Goal: Task Accomplishment & Management: Use online tool/utility

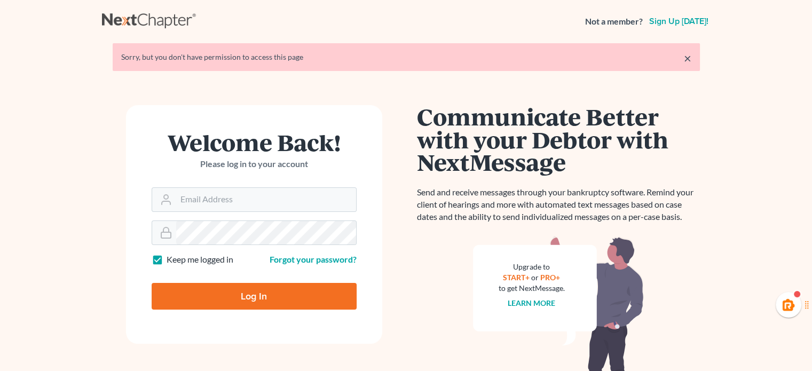
type input "[PERSON_NAME][EMAIL_ADDRESS][DOMAIN_NAME]"
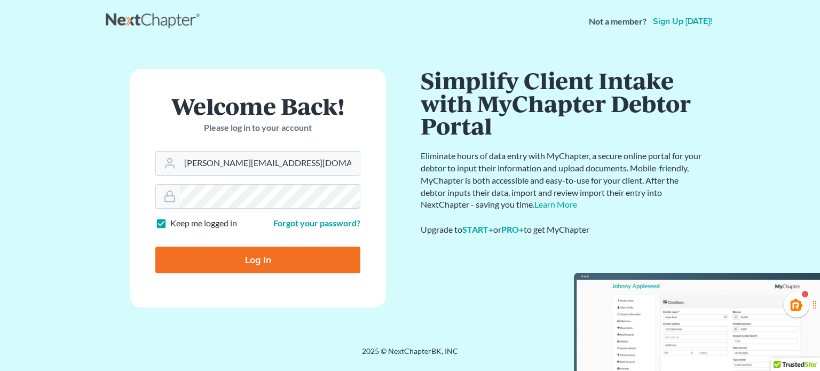
click at [155, 247] on input "Log In" at bounding box center [257, 260] width 205 height 27
type input "Thinking..."
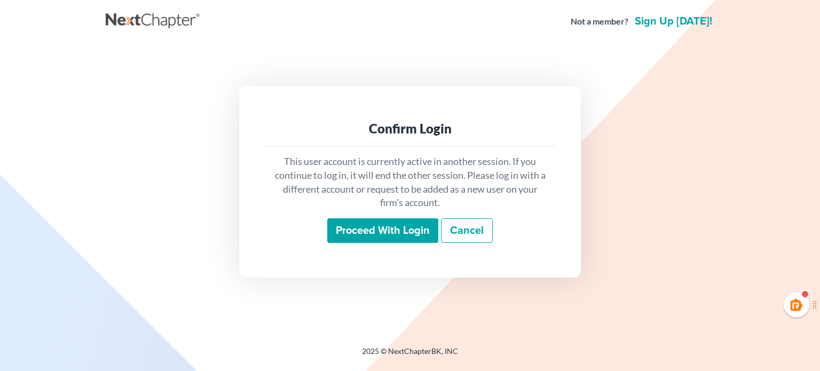
click at [378, 228] on input "Proceed with login" at bounding box center [382, 230] width 111 height 25
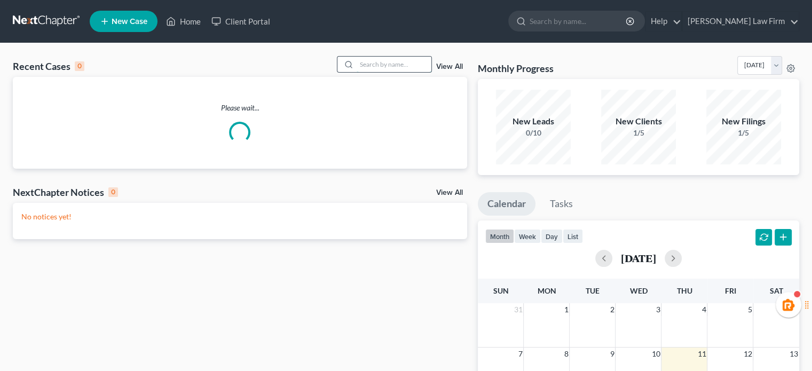
click at [374, 61] on input "search" at bounding box center [394, 64] width 75 height 15
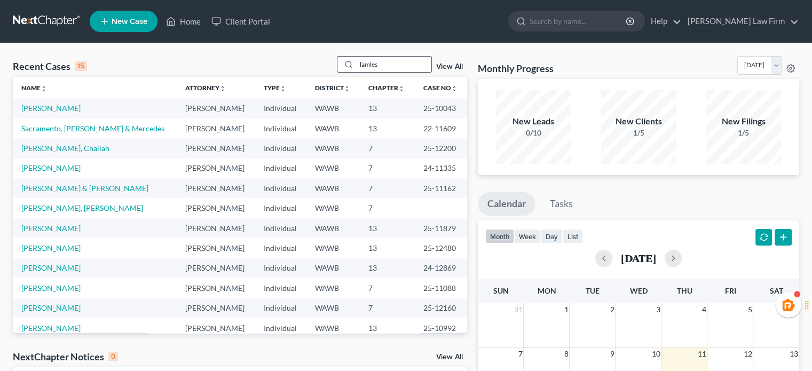
type input "lamles"
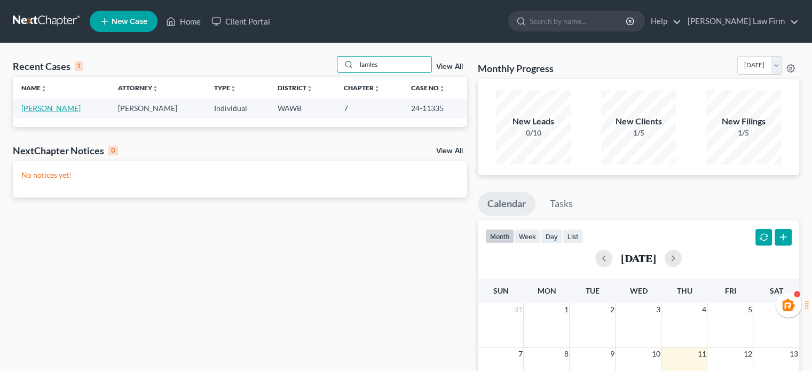
click at [56, 112] on link "Lamles, Nabil" at bounding box center [50, 108] width 59 height 9
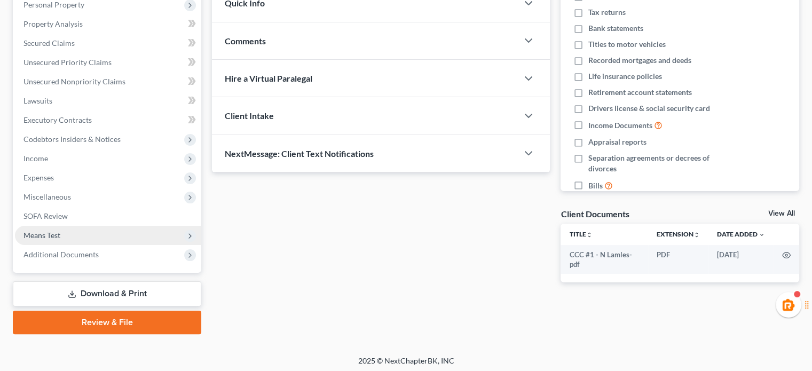
scroll to position [195, 0]
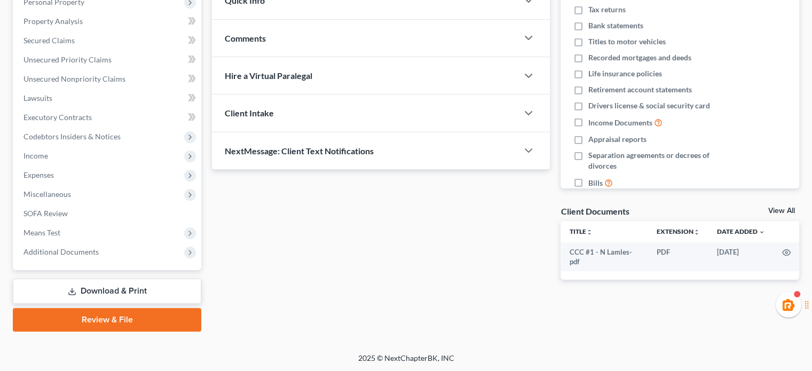
click at [111, 287] on link "Download & Print" at bounding box center [107, 291] width 188 height 25
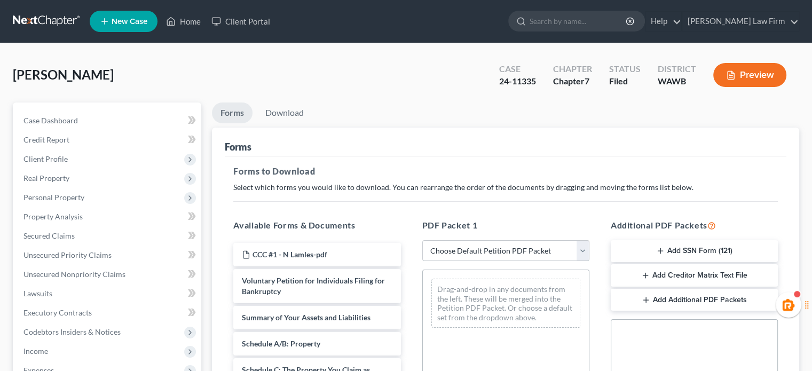
click at [471, 246] on select "Choose Default Petition PDF Packet Complete Bankruptcy Petition (all forms and …" at bounding box center [505, 250] width 167 height 21
select select "2"
click at [422, 240] on select "Choose Default Petition PDF Packet Complete Bankruptcy Petition (all forms and …" at bounding box center [505, 250] width 167 height 21
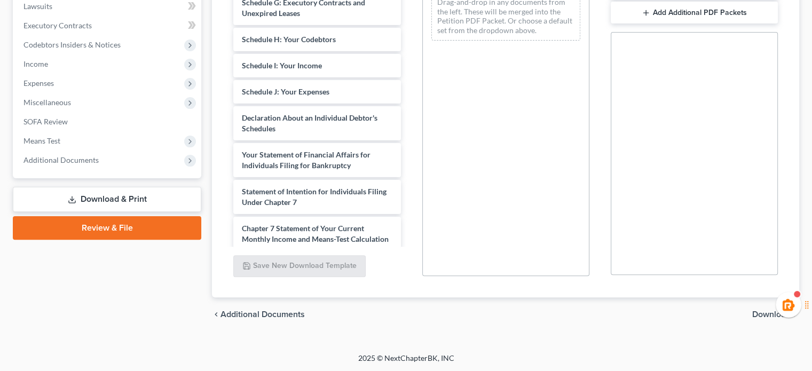
scroll to position [172, 0]
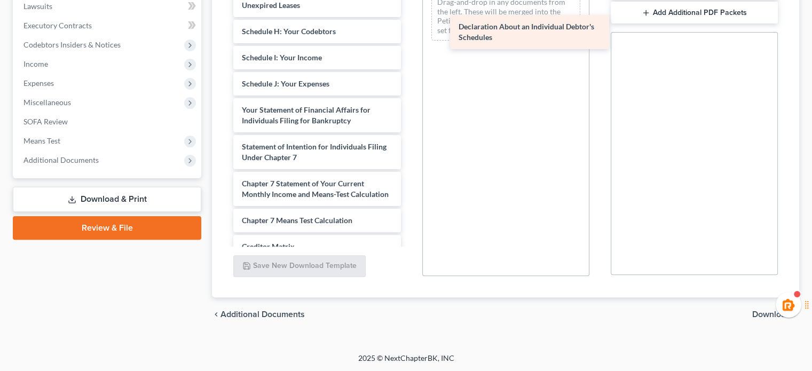
drag, startPoint x: 350, startPoint y: 114, endPoint x: 566, endPoint y: 28, distance: 233.4
click at [409, 28] on div "Declaration About an Individual Debtor's Schedules Voluntary Petition for Indiv…" at bounding box center [317, 65] width 184 height 564
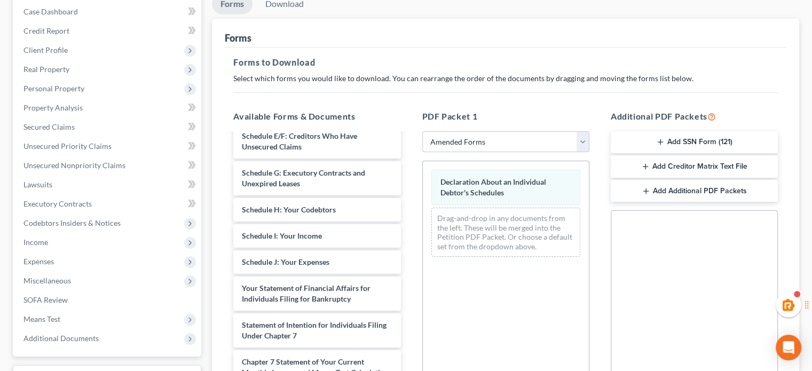
scroll to position [287, 0]
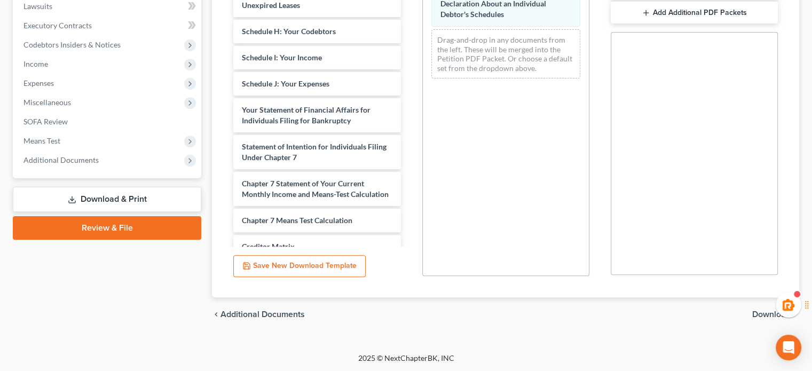
click at [763, 310] on span "Download" at bounding box center [771, 314] width 38 height 9
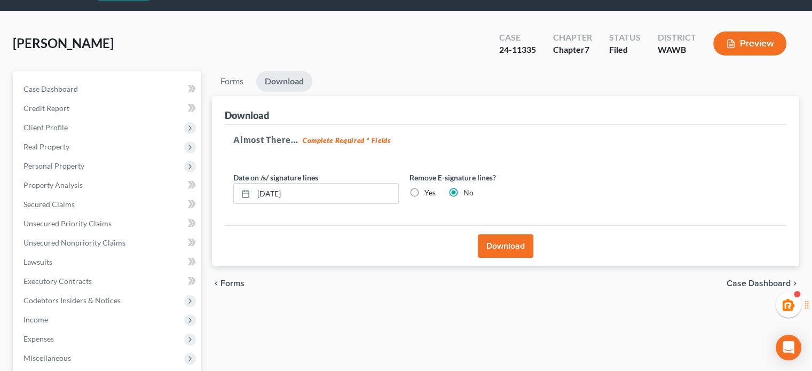
scroll to position [0, 0]
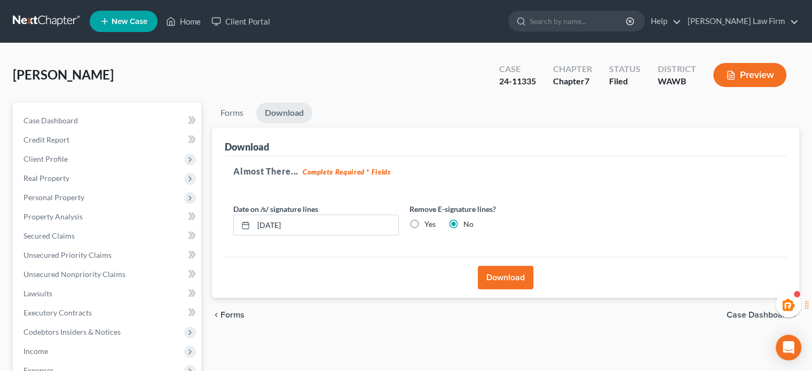
click at [424, 224] on label "Yes" at bounding box center [429, 224] width 11 height 11
click at [429, 224] on input "Yes" at bounding box center [432, 222] width 7 height 7
radio input "true"
radio input "false"
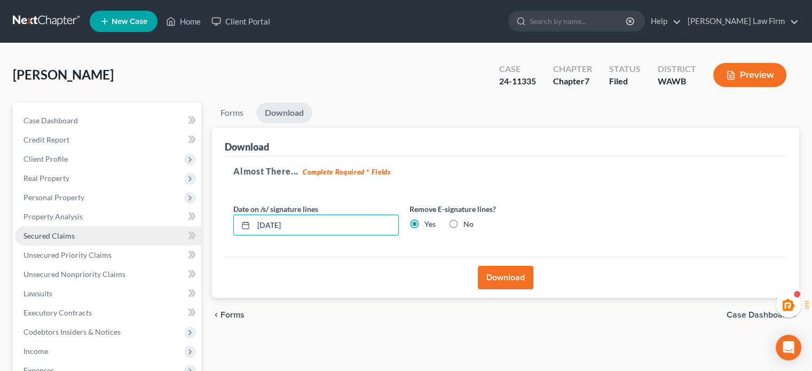
drag, startPoint x: 360, startPoint y: 233, endPoint x: 138, endPoint y: 241, distance: 222.2
click at [160, 235] on div "Petition Navigation Case Dashboard Payments Invoices Payments Payments Credit R…" at bounding box center [405, 314] width 797 height 424
click at [527, 275] on button "Download" at bounding box center [506, 277] width 56 height 23
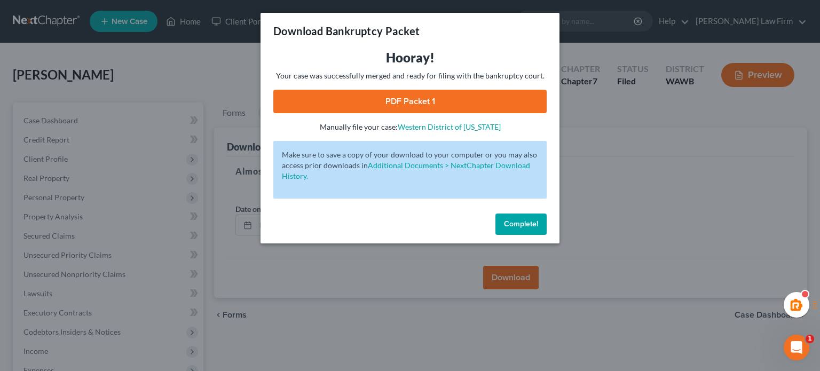
click at [412, 103] on link "PDF Packet 1" at bounding box center [409, 101] width 273 height 23
click at [513, 219] on span "Complete!" at bounding box center [521, 223] width 34 height 9
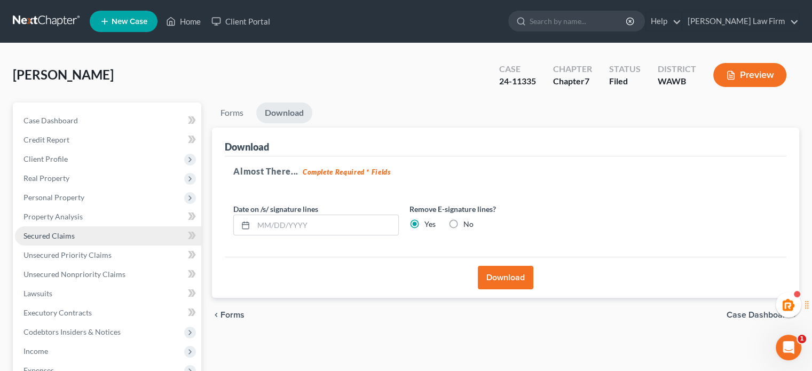
click at [43, 243] on link "Secured Claims" at bounding box center [108, 235] width 186 height 19
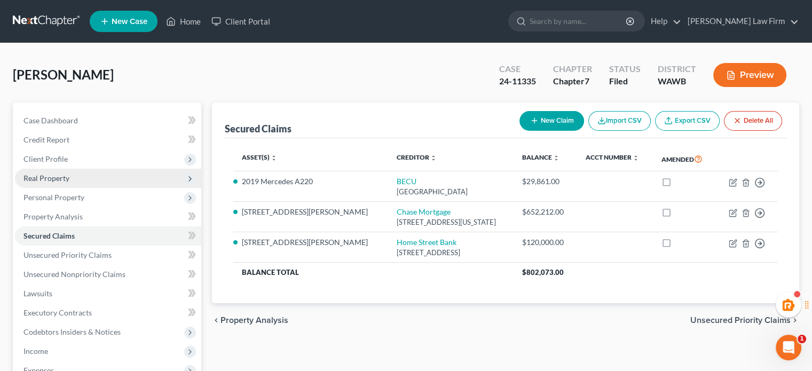
click at [56, 183] on span "Real Property" at bounding box center [108, 178] width 186 height 19
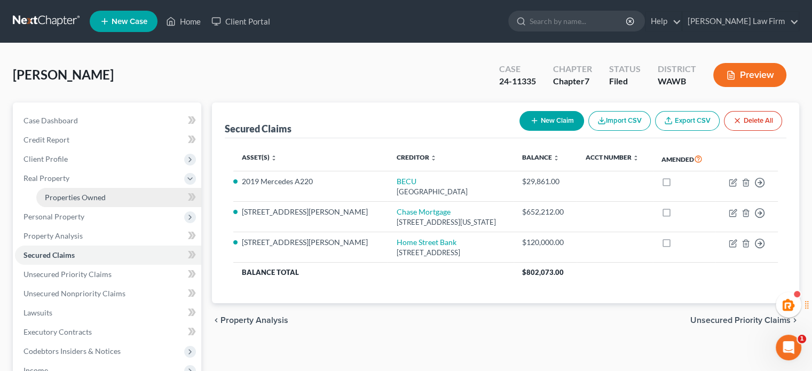
click at [61, 195] on span "Properties Owned" at bounding box center [75, 197] width 61 height 9
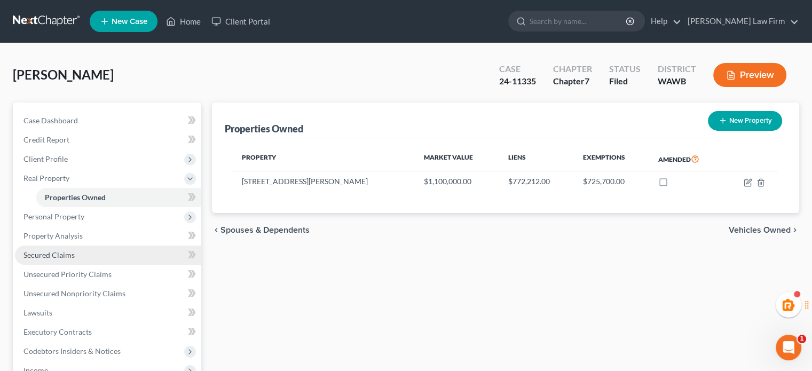
click at [41, 254] on span "Secured Claims" at bounding box center [48, 254] width 51 height 9
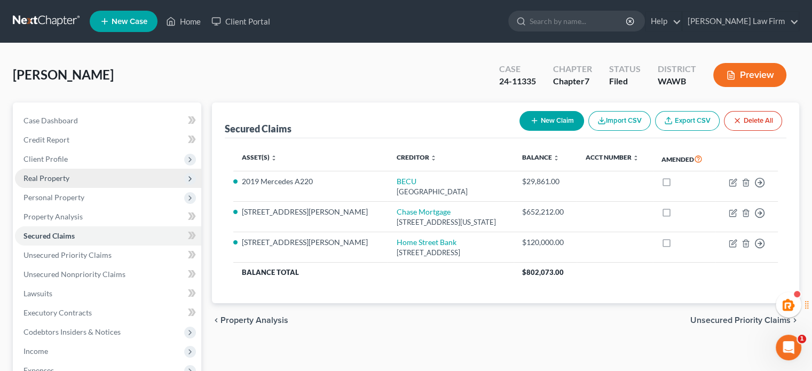
click at [79, 180] on span "Real Property" at bounding box center [108, 178] width 186 height 19
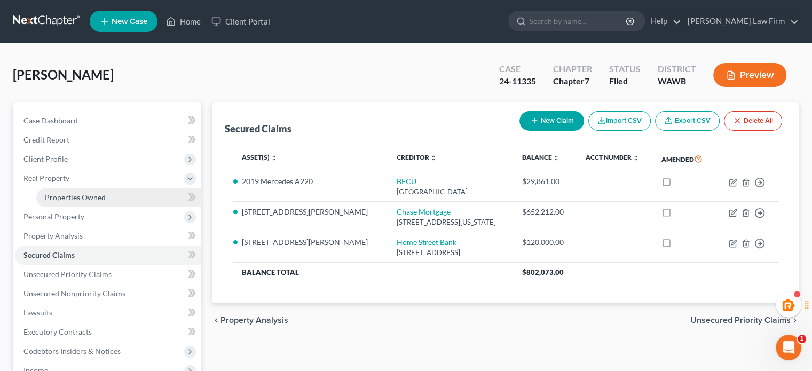
click at [82, 190] on link "Properties Owned" at bounding box center [118, 197] width 165 height 19
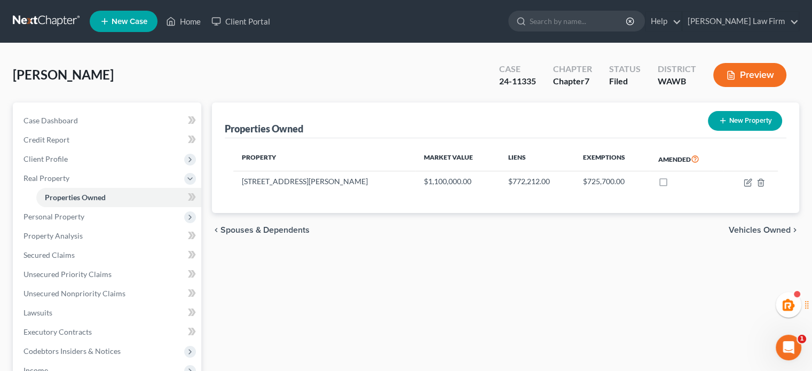
click at [546, 271] on div "Properties Owned New Property Property Market Value Liens Exemptions Amended 11…" at bounding box center [506, 324] width 598 height 444
click at [750, 182] on icon "button" at bounding box center [748, 182] width 9 height 9
select select "50"
select select "4"
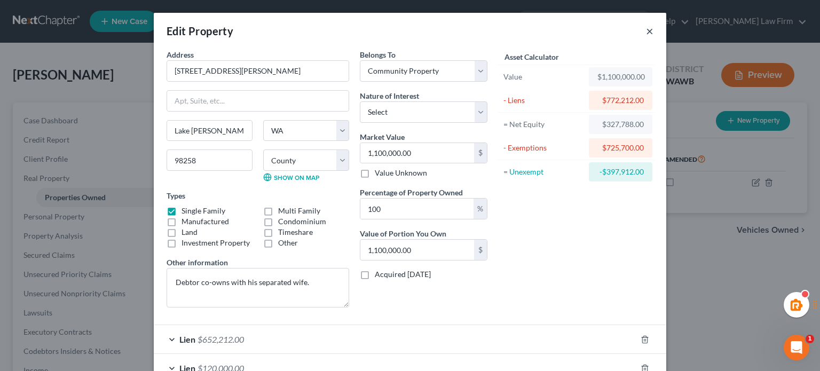
click at [646, 33] on button "×" at bounding box center [649, 31] width 7 height 13
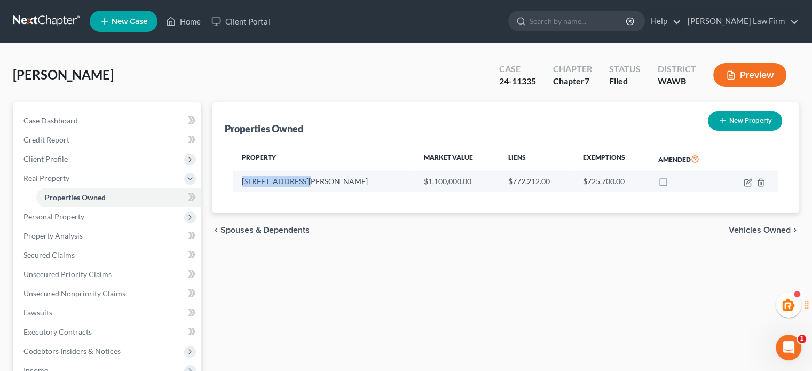
drag, startPoint x: 240, startPoint y: 179, endPoint x: 316, endPoint y: 179, distance: 76.3
click at [316, 179] on td "11405 143rd Dr NE" at bounding box center [324, 181] width 182 height 20
copy td "11405 143rd Dr NE"
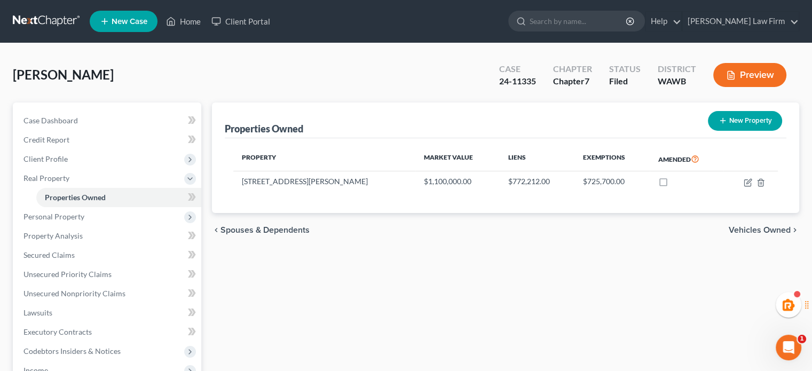
click at [314, 294] on div "Properties Owned New Property Property Market Value Liens Exemptions Amended 11…" at bounding box center [506, 324] width 598 height 444
click at [77, 121] on span "Case Dashboard" at bounding box center [50, 120] width 54 height 9
